Goal: Task Accomplishment & Management: Use online tool/utility

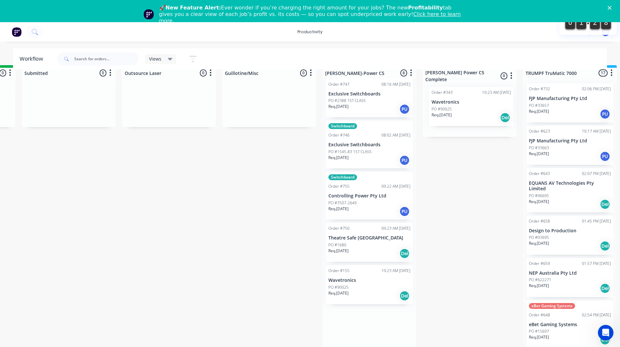
scroll to position [17, 295]
drag, startPoint x: 441, startPoint y: 238, endPoint x: 461, endPoint y: 107, distance: 132.9
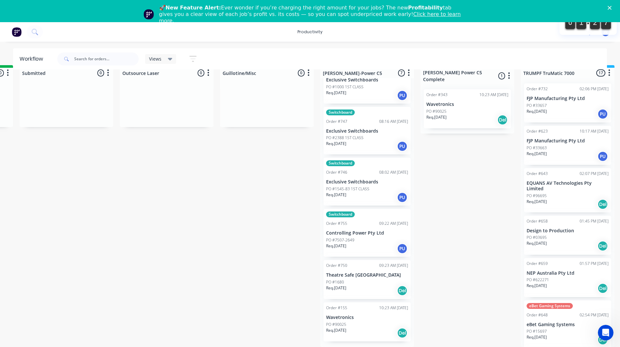
scroll to position [74, 0]
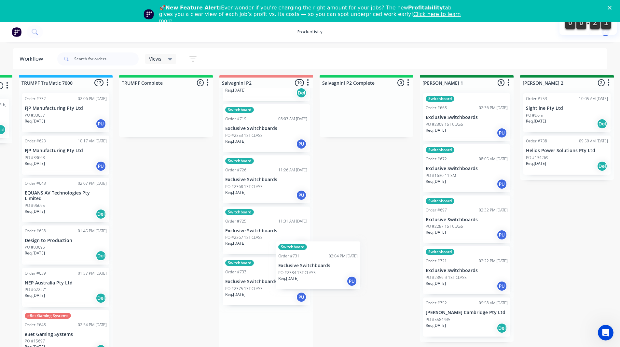
scroll to position [4, 797]
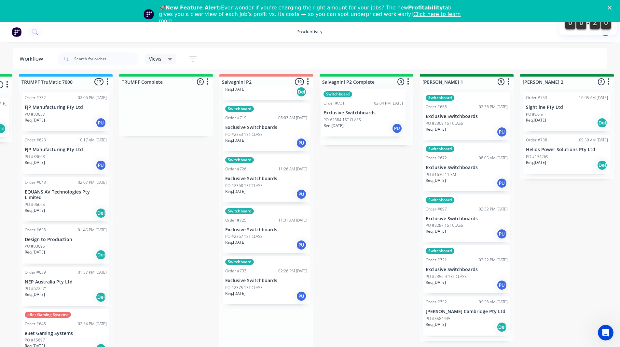
drag, startPoint x: 240, startPoint y: 331, endPoint x: 342, endPoint y: 108, distance: 244.9
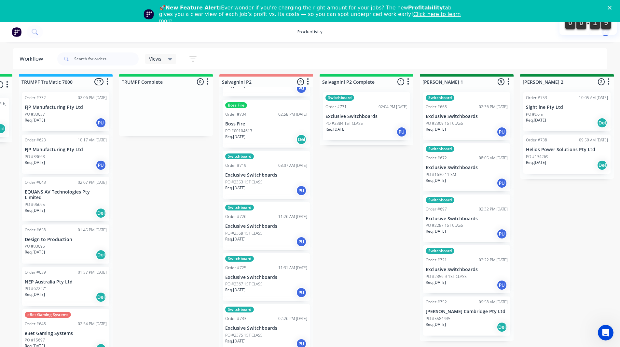
scroll to position [193, 0]
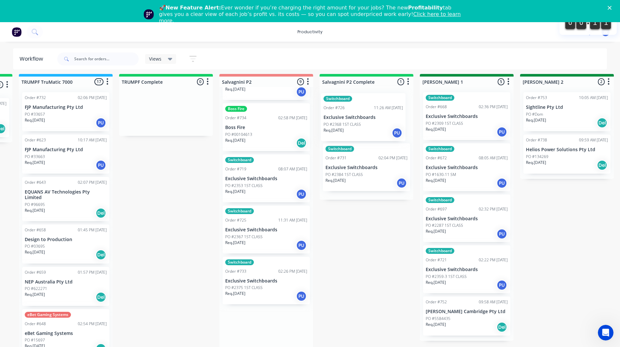
drag, startPoint x: 253, startPoint y: 232, endPoint x: 354, endPoint y: 119, distance: 151.5
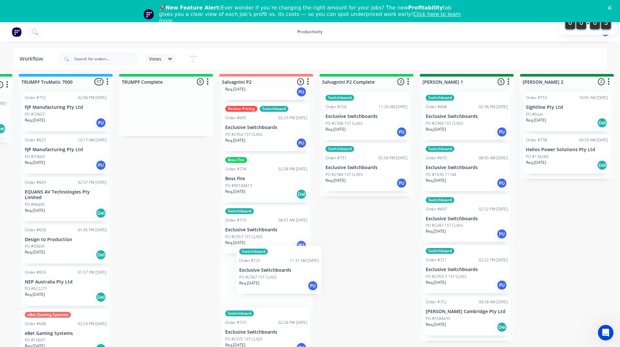
scroll to position [6, 797]
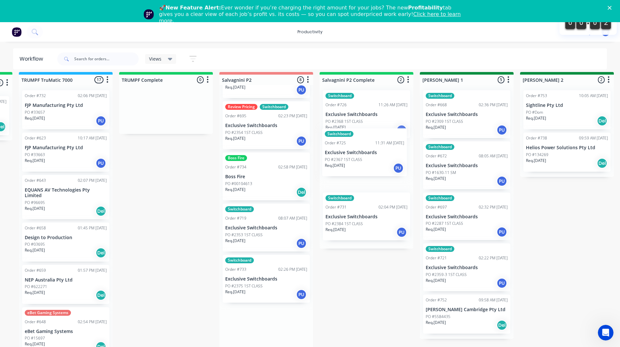
drag, startPoint x: 240, startPoint y: 286, endPoint x: 342, endPoint y: 158, distance: 163.7
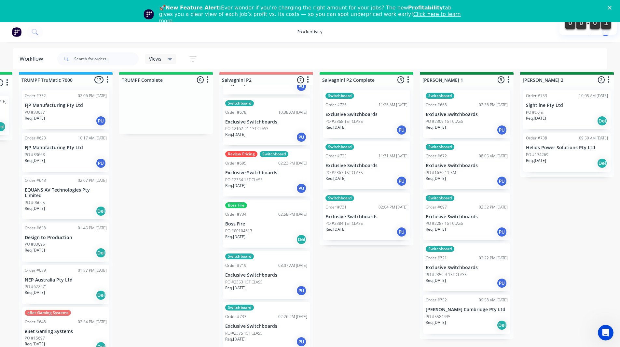
scroll to position [91, 0]
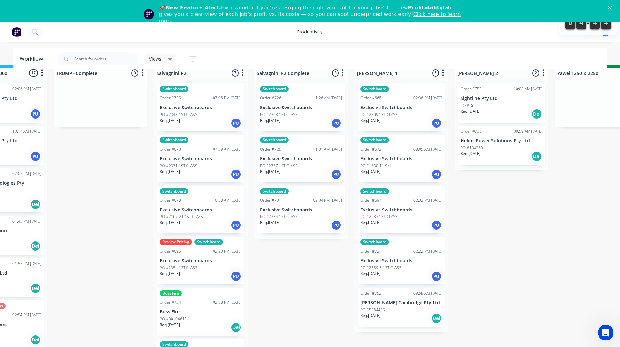
click at [49, 32] on div "productivity productivity Workflow Planner Delivery Scheduling Timesheets No ne…" at bounding box center [310, 32] width 620 height 20
click at [35, 29] on icon at bounding box center [35, 32] width 6 height 6
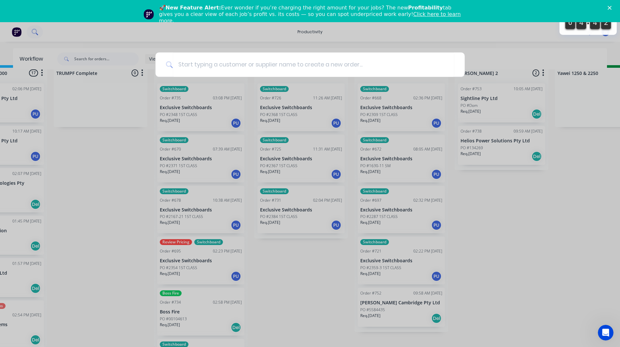
scroll to position [12, 863]
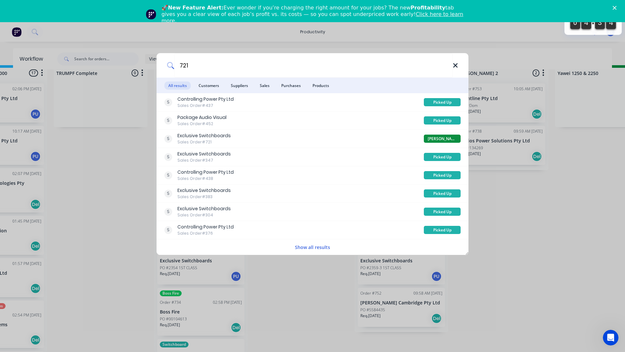
type input "721"
click at [454, 67] on icon at bounding box center [455, 65] width 5 height 7
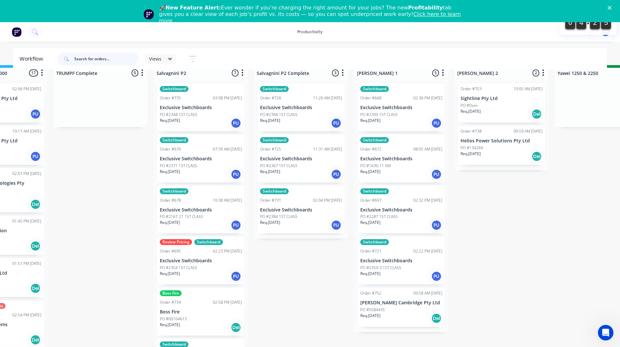
click at [94, 58] on input "text" at bounding box center [106, 58] width 64 height 13
type input "721"
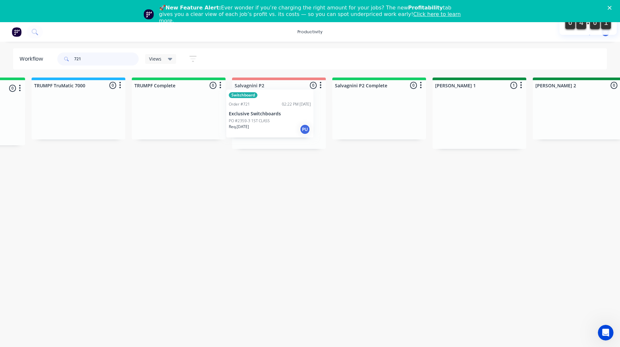
scroll to position [0, 784]
drag, startPoint x: 89, startPoint y: 115, endPoint x: 350, endPoint y: 117, distance: 261.2
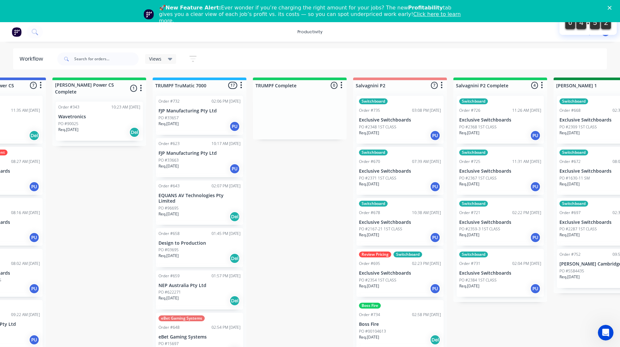
scroll to position [0, 661]
